Goal: Information Seeking & Learning: Find contact information

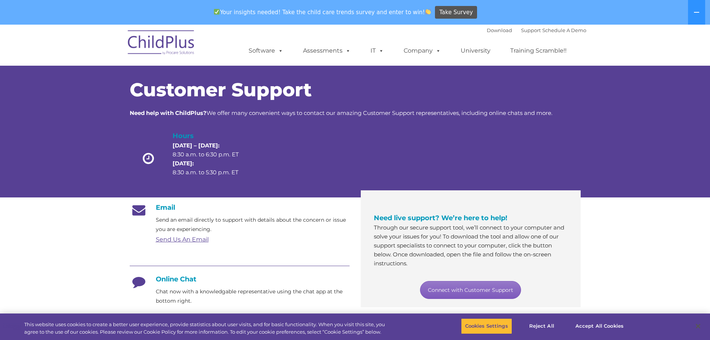
click at [472, 293] on link "Connect with Customer Support" at bounding box center [470, 290] width 101 height 18
click at [665, 41] on nav "Download Support | Schedule A Demo  MENU MENU Software ChildPlus: The original…" at bounding box center [355, 45] width 710 height 41
click at [478, 289] on link "Connect with Customer Support" at bounding box center [470, 290] width 101 height 18
drag, startPoint x: 458, startPoint y: 206, endPoint x: 540, endPoint y: 192, distance: 83.3
click at [540, 192] on div "Need live support? We’re here to help! Through our secure support tool, we’ll c…" at bounding box center [471, 248] width 220 height 117
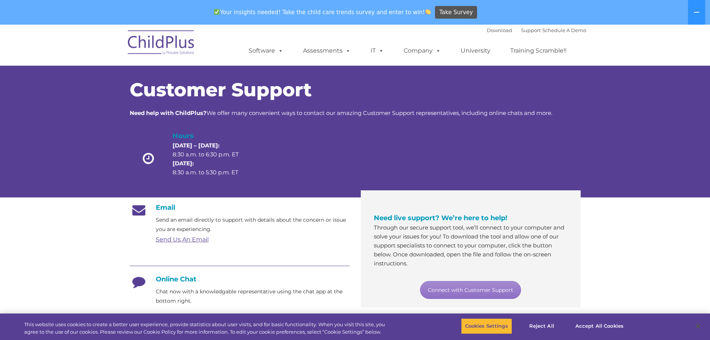
click at [580, 225] on div "Need live support? We’re here to help! Through our secure support tool, we’ll c…" at bounding box center [471, 248] width 220 height 117
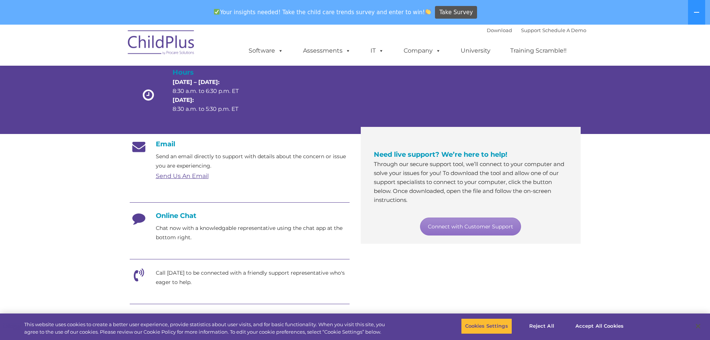
scroll to position [76, 0]
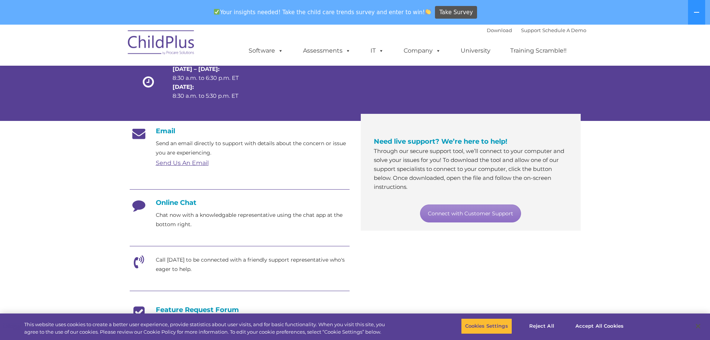
click at [174, 202] on h4 "Online Chat" at bounding box center [240, 202] width 220 height 8
click at [223, 235] on div "Email Send an email directly to support with details about the concern or issue…" at bounding box center [240, 269] width 220 height 285
click at [238, 220] on p "Chat now with a knowledgable representative using the chat app at the bottom ri…" at bounding box center [253, 219] width 194 height 19
click at [179, 162] on link "Send Us An Email" at bounding box center [182, 162] width 53 height 7
click at [547, 94] on div "Hours [DATE] – [DATE]: 8:30 a.m. to 6:30 p.m. ET [DATE]: 8:30 a.m. to 5:30 p.m.…" at bounding box center [355, 83] width 451 height 59
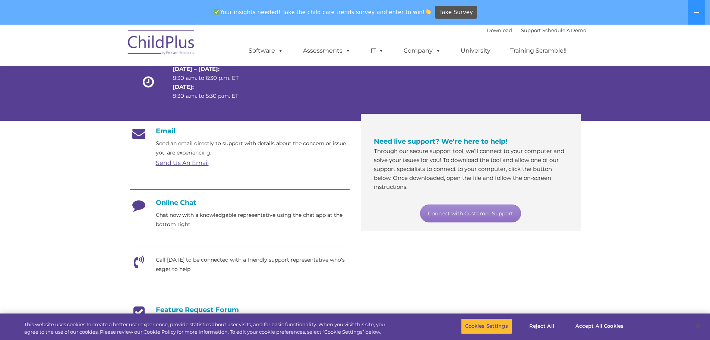
click at [172, 41] on img at bounding box center [161, 43] width 75 height 37
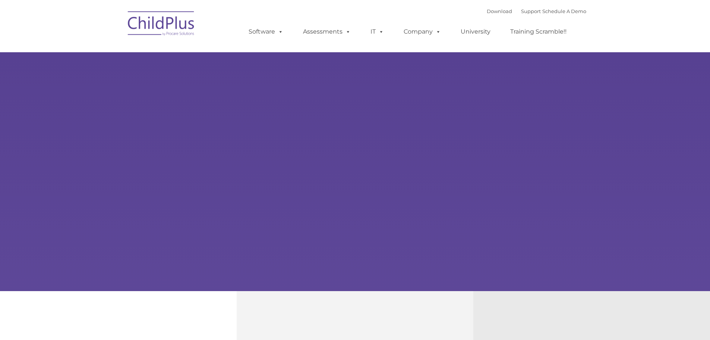
type input ""
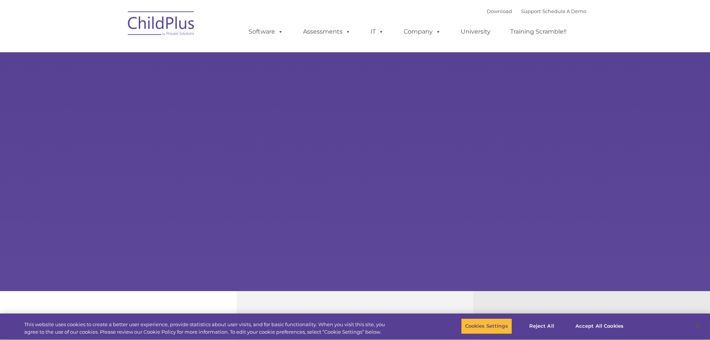
select select "MEDIUM"
